Goal: Download file/media

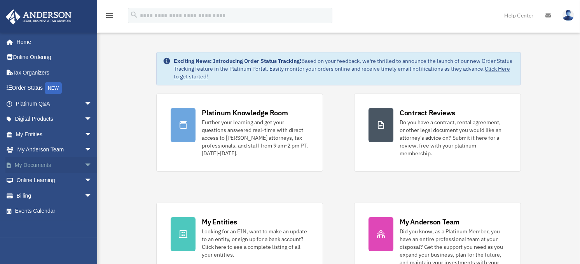
click at [45, 161] on link "My Documents arrow_drop_down" at bounding box center [54, 165] width 98 height 16
click at [84, 164] on span "arrow_drop_down" at bounding box center [92, 165] width 16 height 16
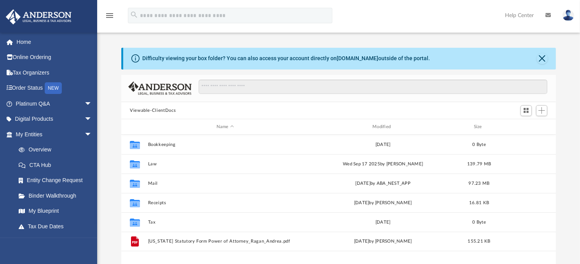
scroll to position [169, 428]
click at [84, 130] on span "arrow_drop_down" at bounding box center [92, 135] width 16 height 16
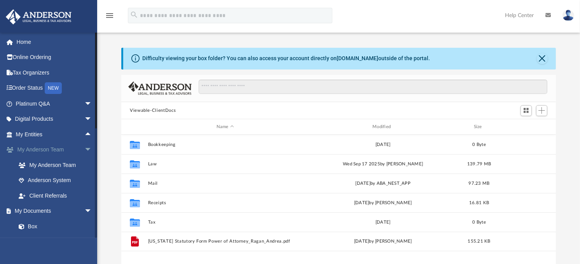
click at [84, 146] on span "arrow_drop_down" at bounding box center [92, 150] width 16 height 16
click at [84, 164] on span "arrow_drop_down" at bounding box center [92, 165] width 16 height 16
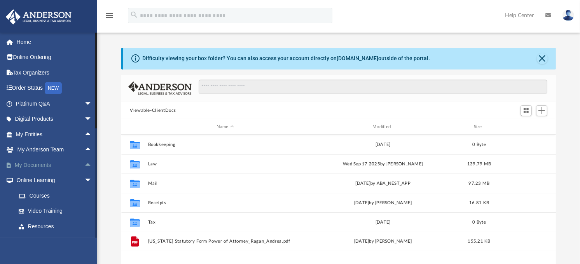
click at [84, 164] on span "arrow_drop_up" at bounding box center [92, 165] width 16 height 16
click at [49, 181] on link "Box" at bounding box center [57, 181] width 93 height 16
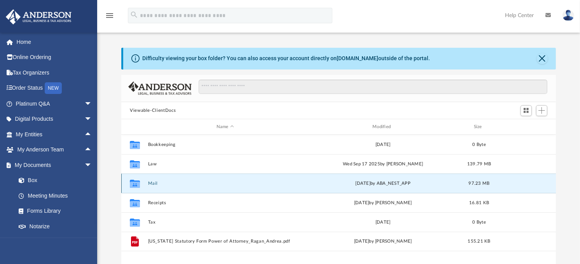
click at [154, 185] on button "Mail" at bounding box center [225, 183] width 154 height 5
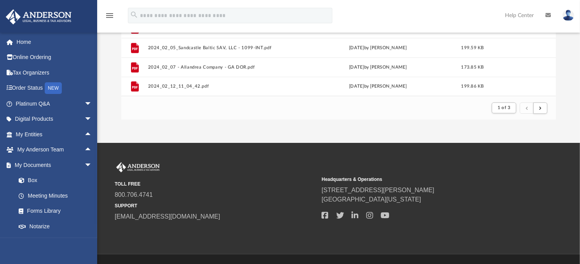
scroll to position [194, 0]
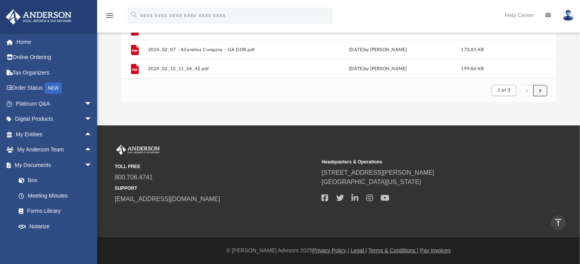
click at [541, 85] on button "submit" at bounding box center [540, 90] width 14 height 11
drag, startPoint x: 469, startPoint y: 126, endPoint x: 526, endPoint y: 126, distance: 57.1
click at [523, 127] on div "menu search Site Menu add [EMAIL_ADDRESS][DOMAIN_NAME] My Profile Reset Passwor…" at bounding box center [290, 35] width 580 height 458
click at [542, 86] on button "submit" at bounding box center [540, 90] width 14 height 11
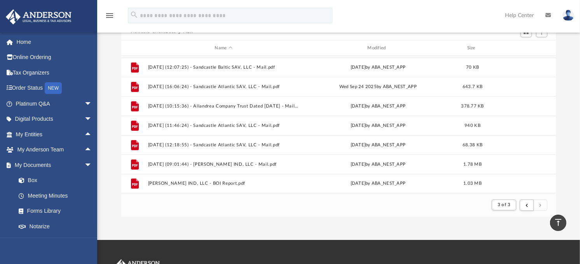
scroll to position [77, 0]
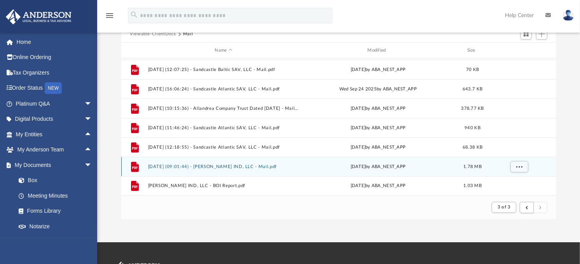
click at [230, 162] on div "File [DATE] (09:01:44) - [PERSON_NAME] IND, LLC - Mail.pdf [DATE] by ABA_NEST_A…" at bounding box center [338, 166] width 435 height 19
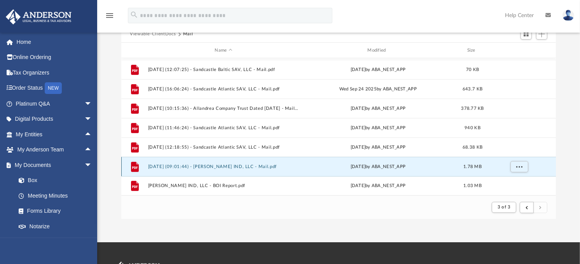
click at [228, 165] on button "[DATE] (09:01:44) - [PERSON_NAME] IND, LLC - Mail.pdf" at bounding box center [223, 166] width 151 height 5
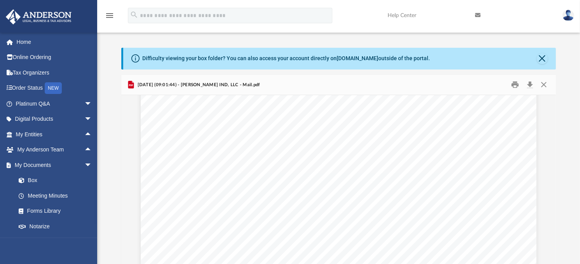
scroll to position [0, 0]
click at [531, 86] on button "Download" at bounding box center [530, 85] width 14 height 12
